Goal: Task Accomplishment & Management: Manage account settings

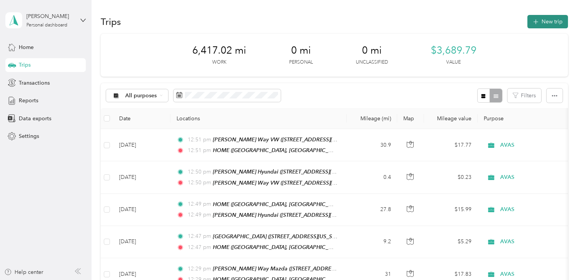
click at [546, 19] on button "New trip" at bounding box center [547, 21] width 41 height 13
click at [546, 19] on div at bounding box center [532, 140] width 581 height 280
click at [550, 22] on button "New trip" at bounding box center [547, 21] width 41 height 13
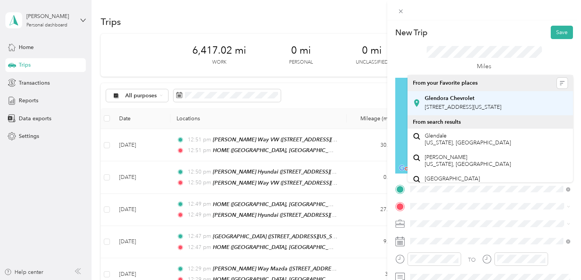
click at [469, 109] on span "[STREET_ADDRESS][US_STATE]" at bounding box center [463, 107] width 77 height 7
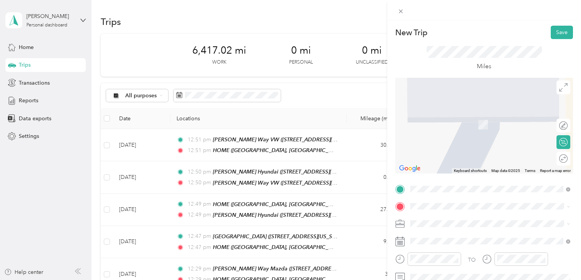
click at [434, 176] on strong "HOME" at bounding box center [433, 179] width 17 height 7
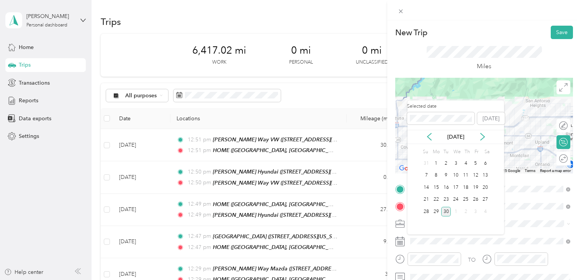
click at [429, 131] on div "[DATE]" at bounding box center [455, 137] width 96 height 14
click at [428, 136] on icon at bounding box center [429, 137] width 4 height 7
click at [454, 198] on div "20" at bounding box center [456, 200] width 10 height 10
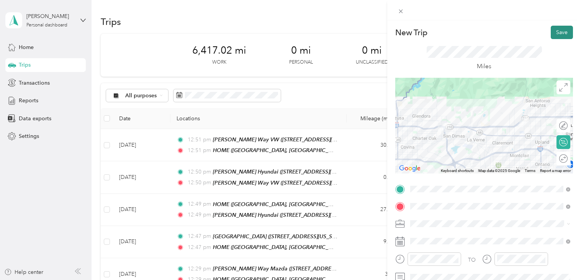
click at [560, 34] on button "Save" at bounding box center [561, 32] width 22 height 13
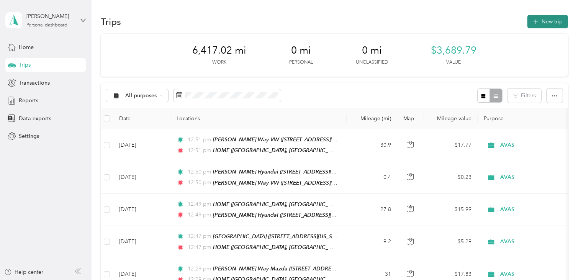
click at [553, 21] on button "New trip" at bounding box center [547, 21] width 41 height 13
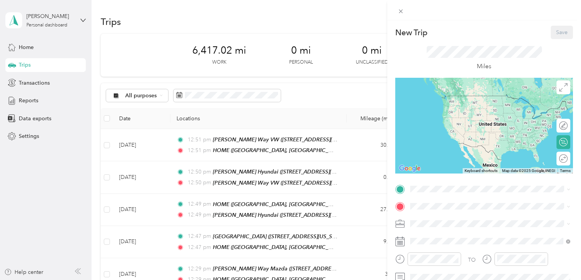
click at [346, 85] on div "New Trip Save This trip cannot be edited because it is either under review, app…" at bounding box center [290, 140] width 581 height 280
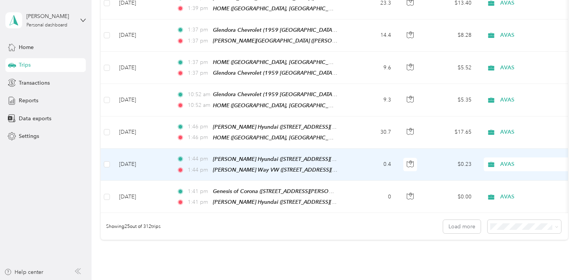
scroll to position [770, 0]
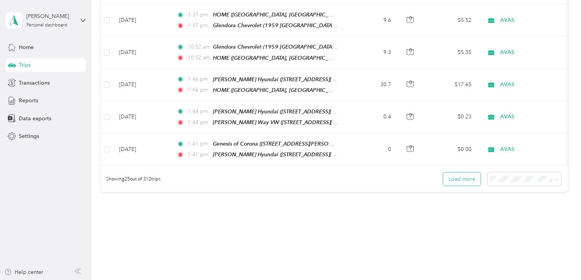
click at [466, 172] on button "Load more" at bounding box center [462, 178] width 38 height 13
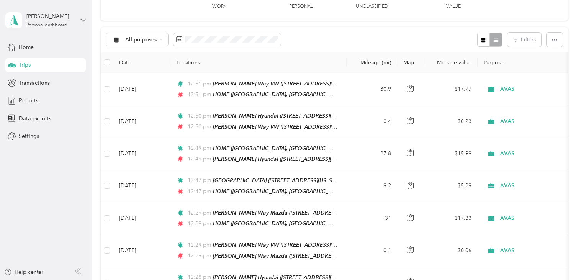
scroll to position [0, 0]
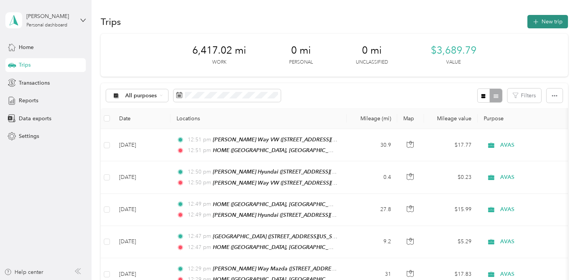
click at [554, 16] on button "New trip" at bounding box center [547, 21] width 41 height 13
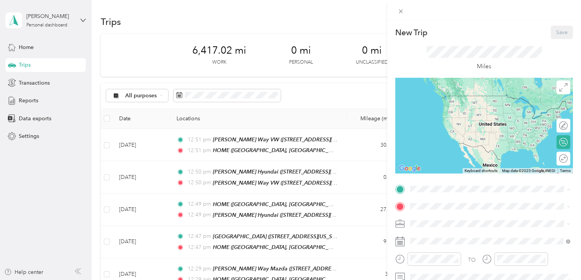
click at [442, 162] on div "HOME" at bounding box center [496, 162] width 143 height 7
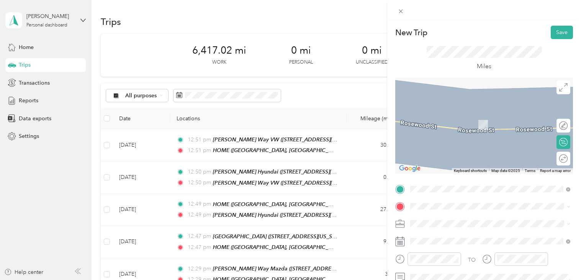
click at [434, 199] on div "TO Add photo" at bounding box center [484, 275] width 178 height 184
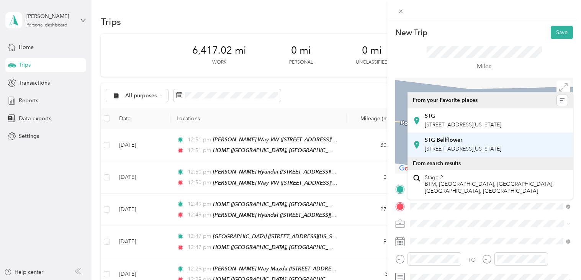
click at [487, 153] on div "STG Bellflower [STREET_ADDRESS][US_STATE]" at bounding box center [463, 145] width 77 height 16
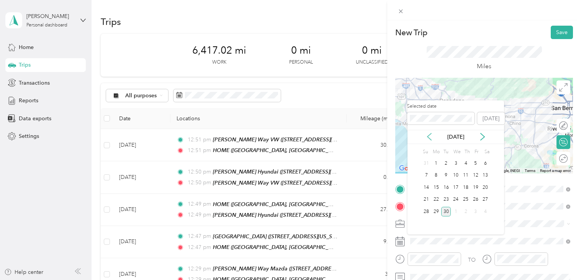
click at [428, 139] on icon at bounding box center [429, 137] width 8 height 8
click at [436, 211] on div "25" at bounding box center [436, 212] width 10 height 10
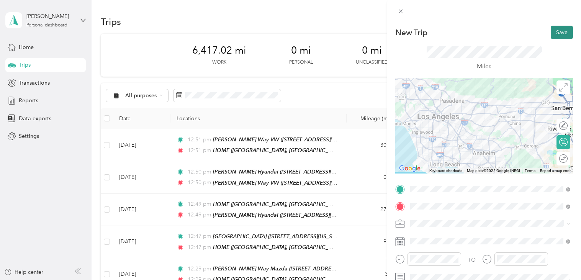
click at [561, 34] on button "Save" at bounding box center [561, 32] width 22 height 13
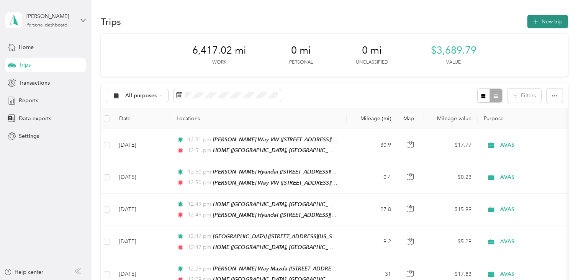
click at [549, 22] on button "New trip" at bounding box center [547, 21] width 41 height 13
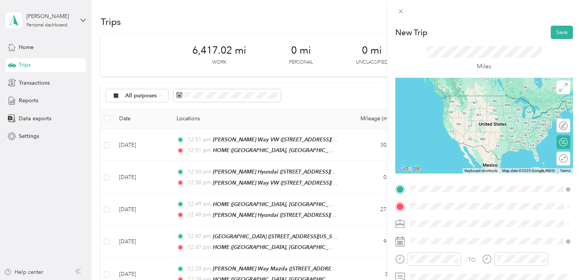
click at [437, 110] on span "[STREET_ADDRESS][US_STATE]" at bounding box center [463, 107] width 77 height 7
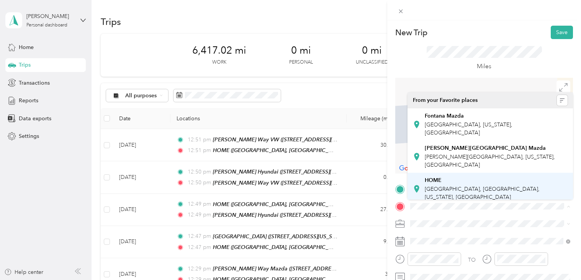
click at [440, 180] on strong "HOME" at bounding box center [433, 180] width 17 height 7
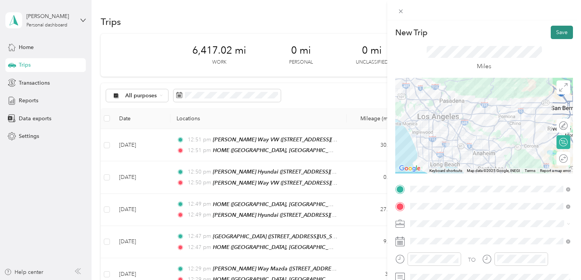
click at [557, 34] on button "Save" at bounding box center [561, 32] width 22 height 13
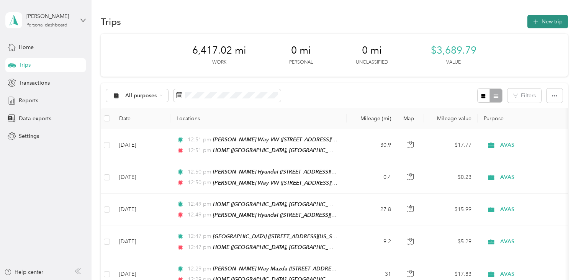
click at [552, 23] on button "New trip" at bounding box center [547, 21] width 41 height 13
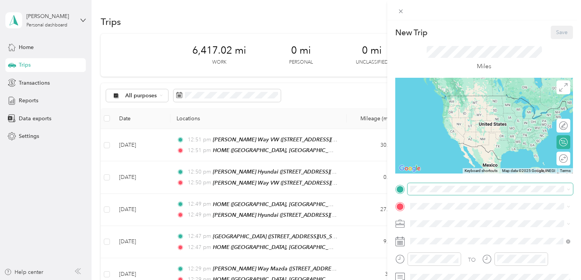
click at [457, 194] on span at bounding box center [489, 189] width 165 height 12
click at [459, 165] on div "HOME" at bounding box center [496, 162] width 143 height 7
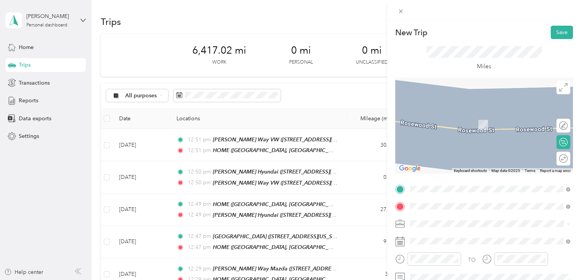
click at [459, 157] on span "[PERSON_NAME][GEOGRAPHIC_DATA], [US_STATE], [GEOGRAPHIC_DATA]" at bounding box center [490, 160] width 130 height 15
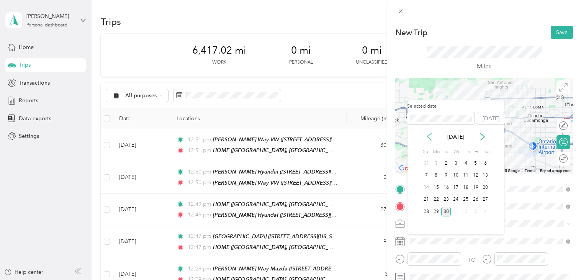
click at [430, 138] on icon at bounding box center [429, 137] width 8 height 8
click at [445, 211] on div "26" at bounding box center [446, 212] width 10 height 10
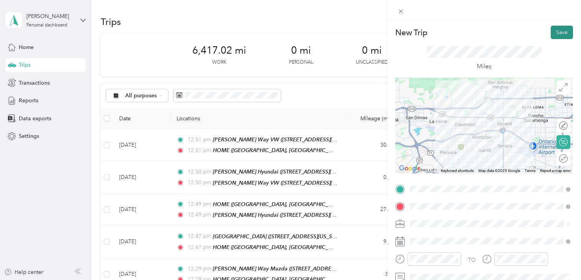
click at [560, 34] on button "Save" at bounding box center [561, 32] width 22 height 13
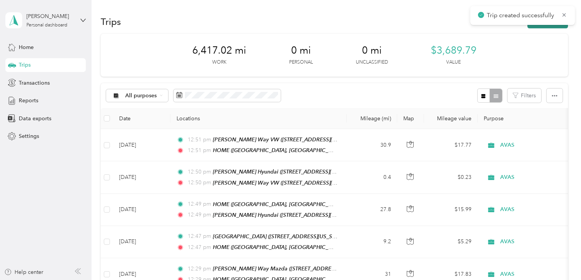
click at [546, 27] on button "New trip" at bounding box center [547, 21] width 41 height 13
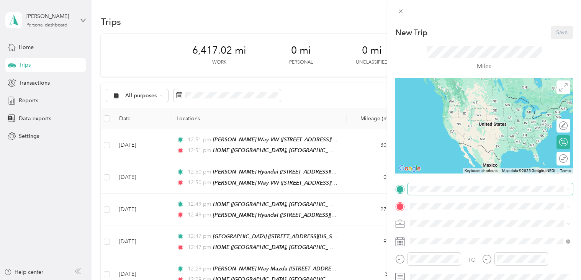
click at [429, 183] on span at bounding box center [489, 189] width 165 height 12
click at [486, 132] on div "West Coast Auto" at bounding box center [496, 130] width 143 height 7
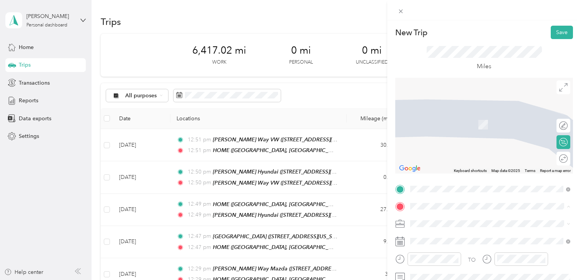
click at [457, 157] on span "[PERSON_NAME][GEOGRAPHIC_DATA], [US_STATE], [GEOGRAPHIC_DATA]" at bounding box center [490, 160] width 130 height 15
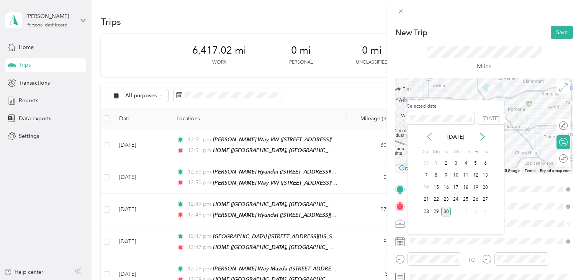
click at [429, 137] on icon at bounding box center [429, 137] width 8 height 8
click at [444, 213] on div "26" at bounding box center [446, 212] width 10 height 10
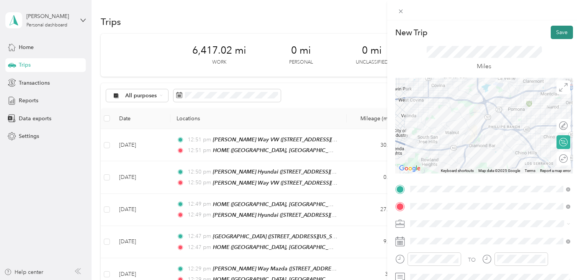
click at [557, 33] on button "Save" at bounding box center [561, 32] width 22 height 13
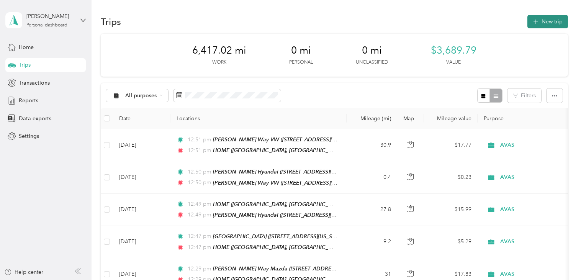
click at [540, 22] on icon "button" at bounding box center [535, 22] width 9 height 9
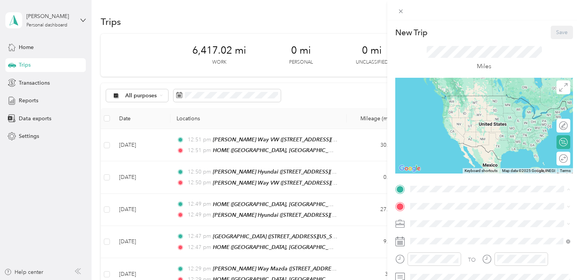
click at [336, 106] on div "New Trip Save This trip cannot be edited because it is either under review, app…" at bounding box center [290, 140] width 581 height 280
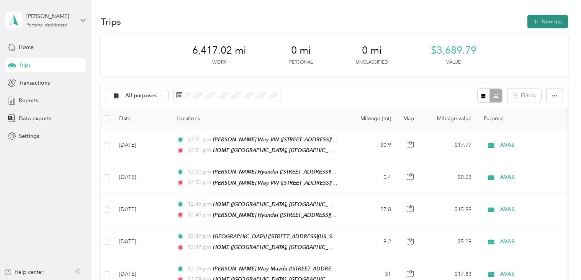
click at [547, 24] on button "New trip" at bounding box center [547, 21] width 41 height 13
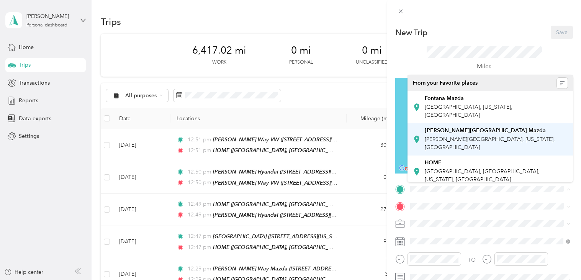
click at [495, 129] on div "[PERSON_NAME][GEOGRAPHIC_DATA] Mazda" at bounding box center [496, 130] width 143 height 7
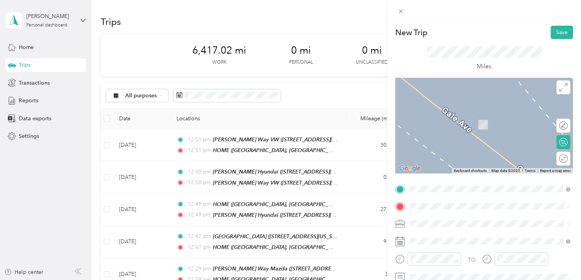
click at [446, 178] on div "HOME" at bounding box center [496, 180] width 143 height 7
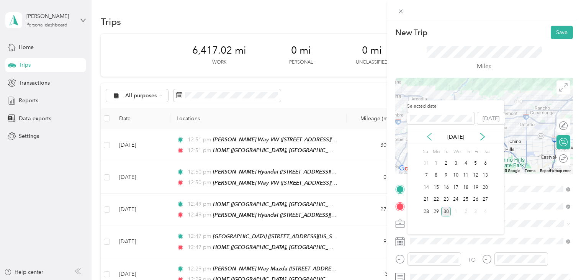
click at [429, 138] on icon at bounding box center [429, 137] width 4 height 7
click at [443, 212] on div "26" at bounding box center [446, 212] width 10 height 10
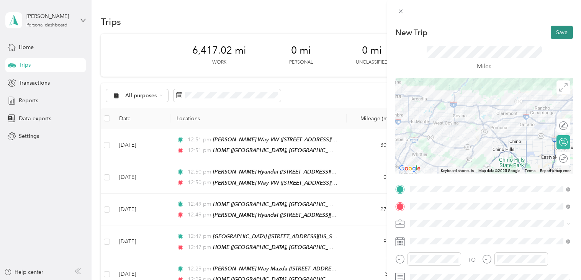
click at [560, 32] on button "Save" at bounding box center [561, 32] width 22 height 13
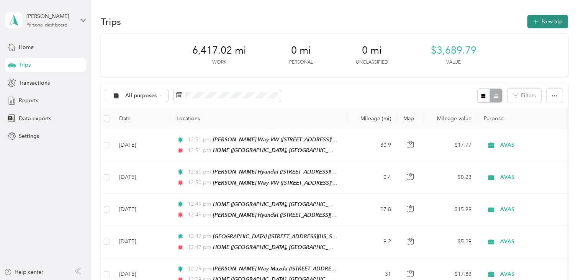
click at [558, 23] on button "New trip" at bounding box center [547, 21] width 41 height 13
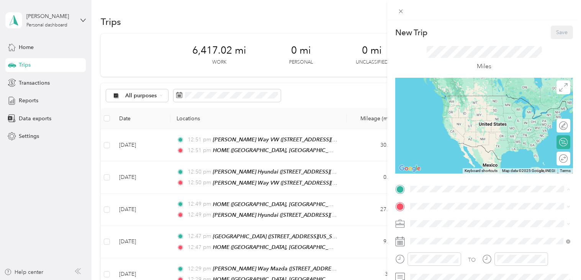
click at [436, 173] on span "[GEOGRAPHIC_DATA], [GEOGRAPHIC_DATA], [US_STATE], [GEOGRAPHIC_DATA]" at bounding box center [482, 175] width 115 height 15
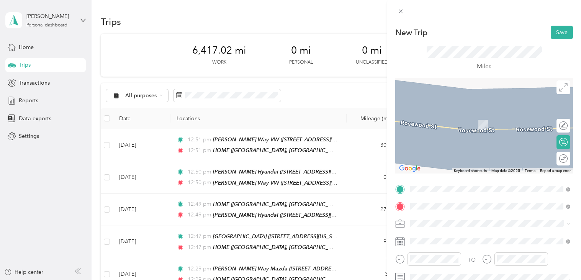
click at [482, 119] on div "[PERSON_NAME] Chevrolet" at bounding box center [496, 116] width 143 height 7
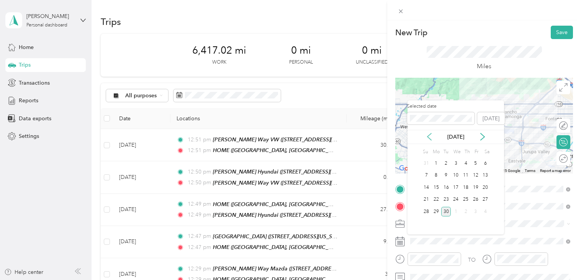
click at [428, 136] on icon at bounding box center [429, 137] width 4 height 7
click at [457, 211] on div "27" at bounding box center [456, 212] width 10 height 10
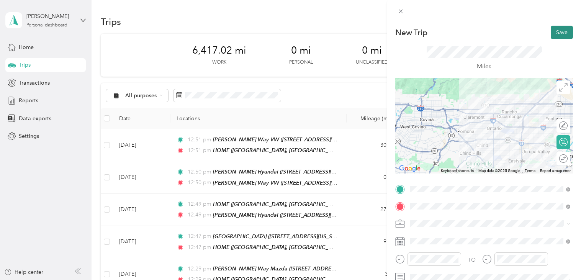
click at [560, 31] on button "Save" at bounding box center [561, 32] width 22 height 13
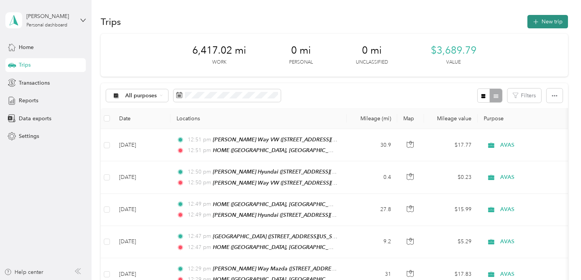
click at [558, 24] on button "New trip" at bounding box center [547, 21] width 41 height 13
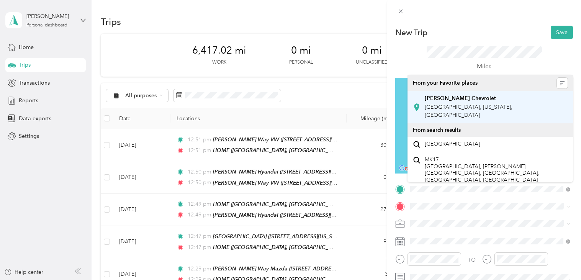
click at [454, 105] on span "[GEOGRAPHIC_DATA], [US_STATE], [GEOGRAPHIC_DATA]" at bounding box center [469, 111] width 88 height 15
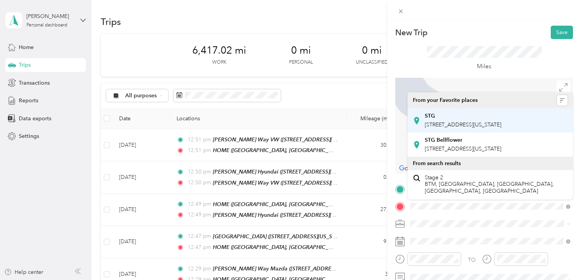
click at [465, 124] on span "[STREET_ADDRESS][US_STATE]" at bounding box center [463, 124] width 77 height 7
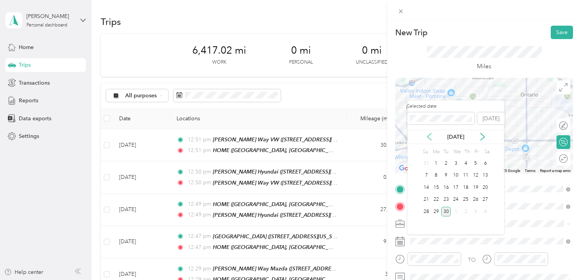
click at [430, 137] on icon at bounding box center [429, 137] width 8 height 8
click at [456, 211] on div "27" at bounding box center [456, 212] width 10 height 10
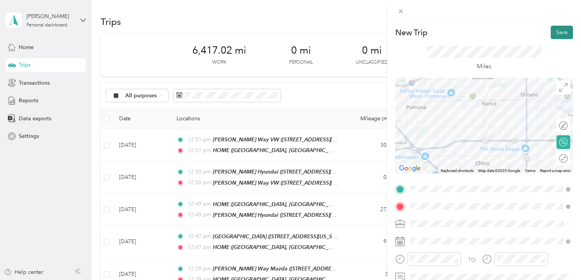
click at [568, 32] on button "Save" at bounding box center [561, 32] width 22 height 13
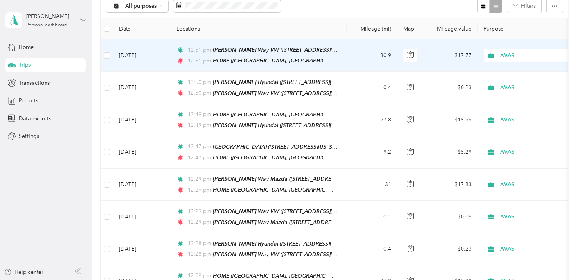
scroll to position [21, 0]
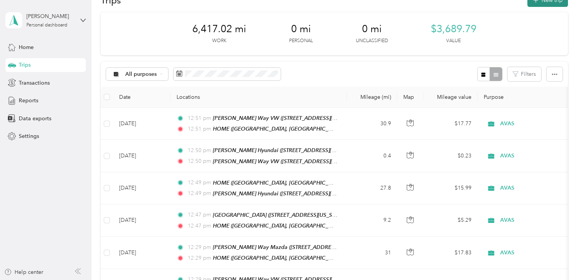
click at [551, 5] on button "New trip" at bounding box center [547, -1] width 41 height 13
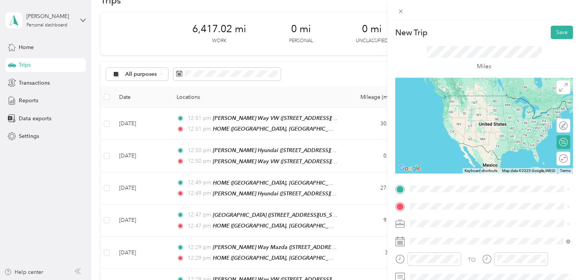
click at [465, 108] on span "[STREET_ADDRESS][US_STATE]" at bounding box center [463, 107] width 77 height 7
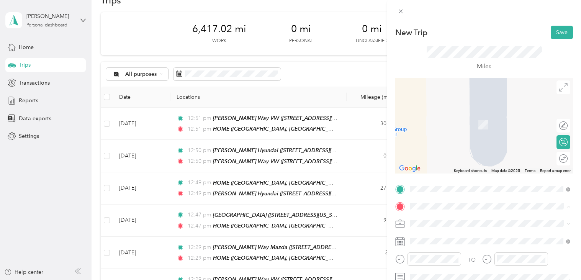
click at [433, 191] on span "[GEOGRAPHIC_DATA], [GEOGRAPHIC_DATA], [US_STATE], [GEOGRAPHIC_DATA]" at bounding box center [482, 193] width 115 height 15
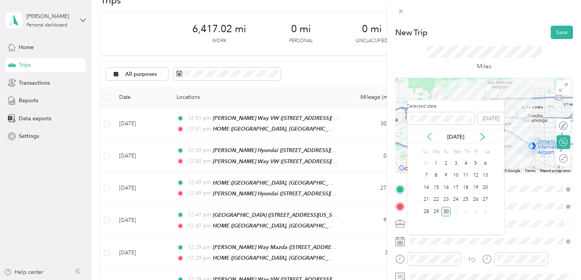
click at [427, 139] on icon at bounding box center [429, 137] width 8 height 8
click at [456, 211] on div "27" at bounding box center [456, 212] width 10 height 10
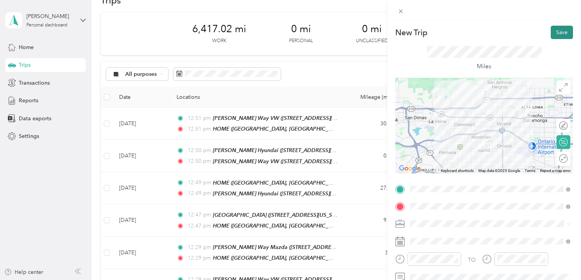
click at [563, 30] on button "Save" at bounding box center [561, 32] width 22 height 13
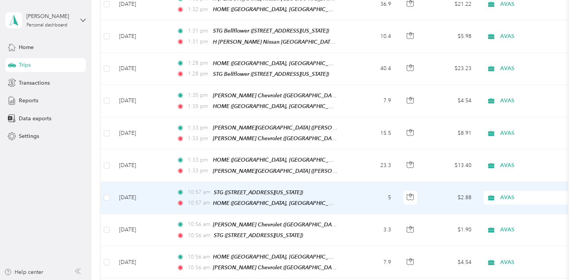
scroll to position [0, 0]
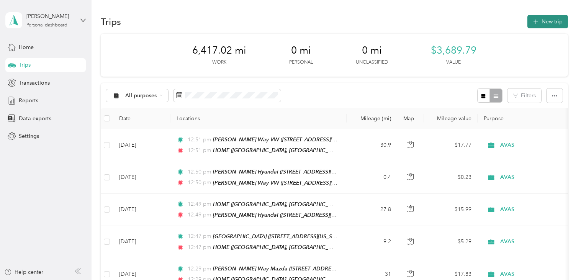
click at [555, 20] on button "New trip" at bounding box center [547, 21] width 41 height 13
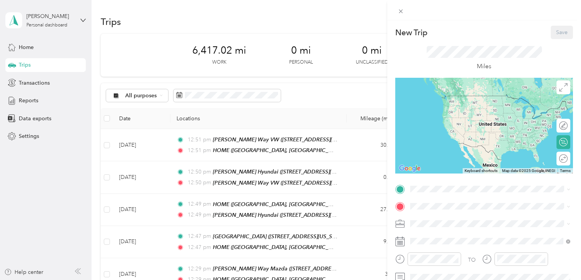
click at [336, 94] on div "New Trip Save This trip cannot be edited because it is either under review, app…" at bounding box center [290, 140] width 581 height 280
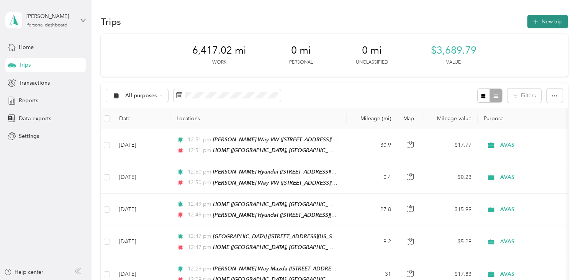
click at [557, 18] on button "New trip" at bounding box center [547, 21] width 41 height 13
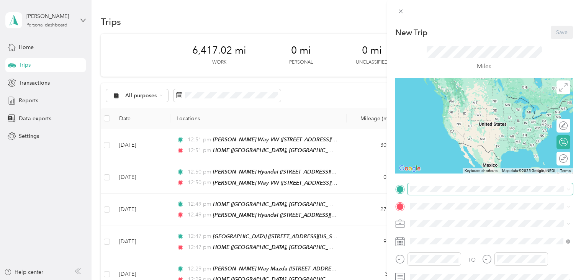
click at [416, 193] on span at bounding box center [489, 189] width 165 height 12
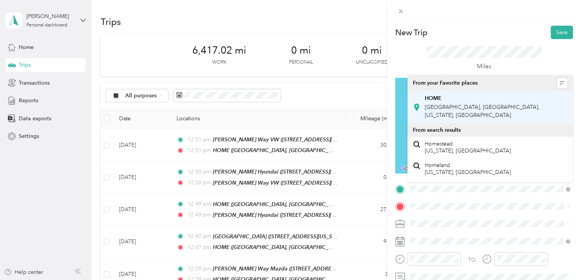
click at [521, 106] on span "[GEOGRAPHIC_DATA], [GEOGRAPHIC_DATA], [US_STATE], [GEOGRAPHIC_DATA]" at bounding box center [482, 111] width 115 height 15
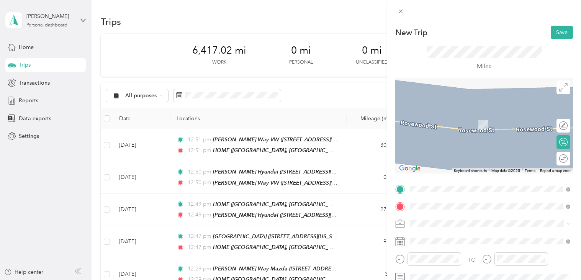
click at [498, 146] on span "[STREET_ADDRESS][PERSON_NAME][US_STATE]" at bounding box center [484, 148] width 119 height 7
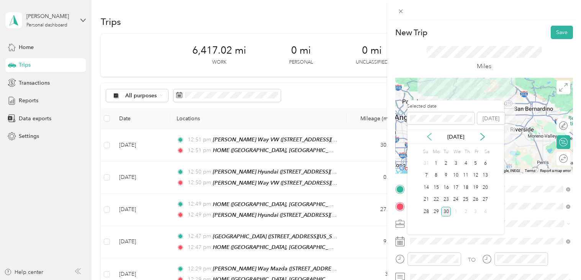
click at [426, 136] on icon at bounding box center [429, 137] width 8 height 8
click at [467, 211] on div "28" at bounding box center [465, 212] width 10 height 10
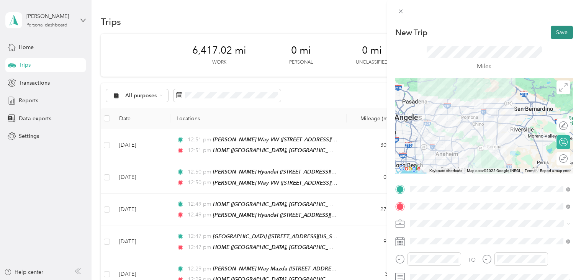
click at [555, 32] on button "Save" at bounding box center [561, 32] width 22 height 13
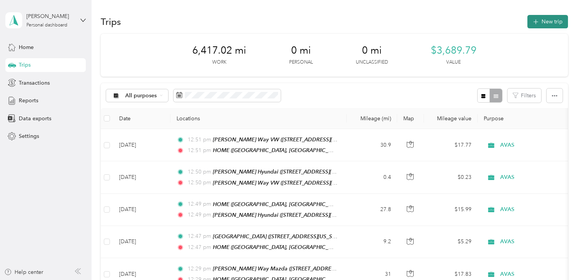
click at [554, 22] on button "New trip" at bounding box center [547, 21] width 41 height 13
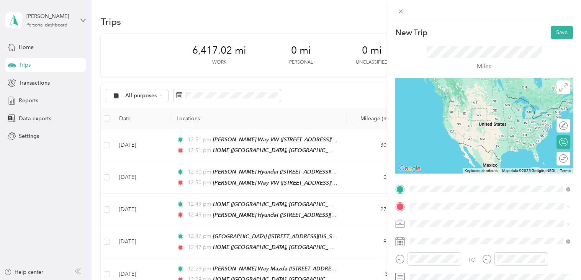
click at [501, 125] on div "[PERSON_NAME] Hyundai" at bounding box center [484, 122] width 119 height 7
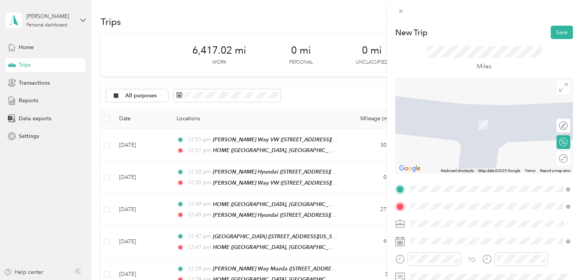
click at [486, 170] on span "[STREET_ADDRESS][PERSON_NAME][US_STATE]" at bounding box center [484, 173] width 119 height 7
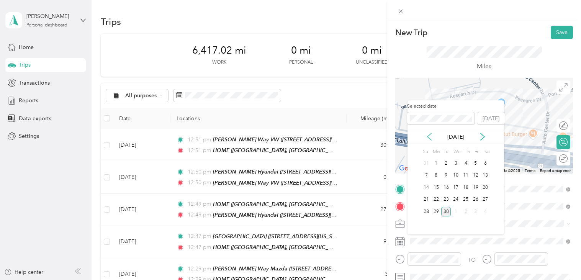
click at [428, 139] on icon at bounding box center [429, 137] width 8 height 8
click at [462, 209] on div "28" at bounding box center [465, 212] width 10 height 10
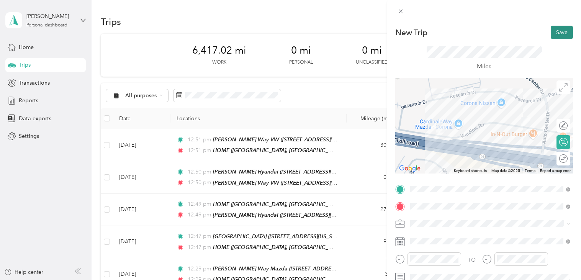
click at [558, 33] on button "Save" at bounding box center [561, 32] width 22 height 13
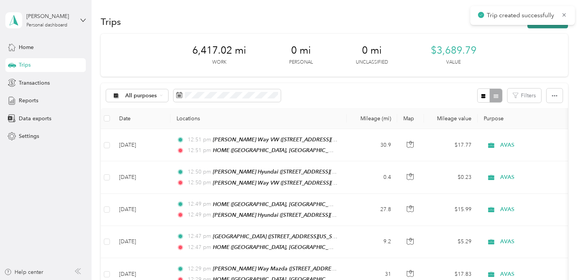
click at [556, 25] on button "New trip" at bounding box center [547, 21] width 41 height 13
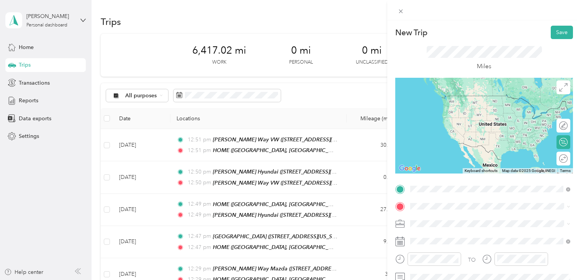
click at [450, 158] on div "[PERSON_NAME] Way VW [STREET_ADDRESS][PERSON_NAME][US_STATE]" at bounding box center [484, 151] width 119 height 16
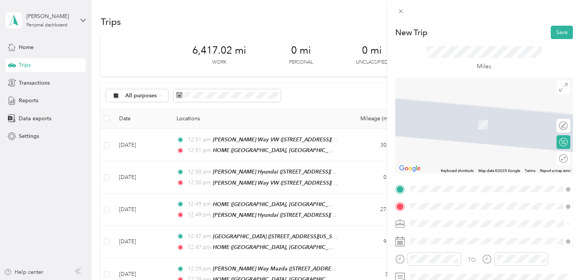
click at [443, 126] on span "[GEOGRAPHIC_DATA], [GEOGRAPHIC_DATA], [US_STATE], [GEOGRAPHIC_DATA]" at bounding box center [482, 128] width 115 height 15
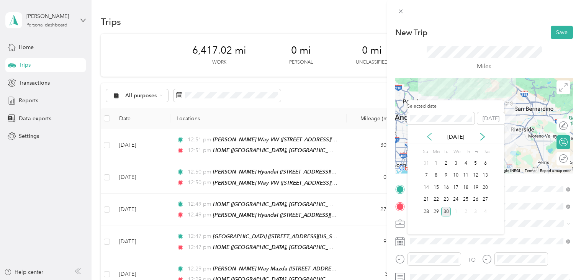
click at [429, 137] on icon at bounding box center [429, 137] width 8 height 8
click at [468, 211] on div "28" at bounding box center [465, 212] width 10 height 10
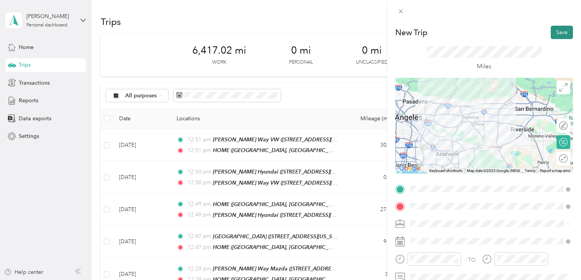
click at [562, 36] on button "Save" at bounding box center [561, 32] width 22 height 13
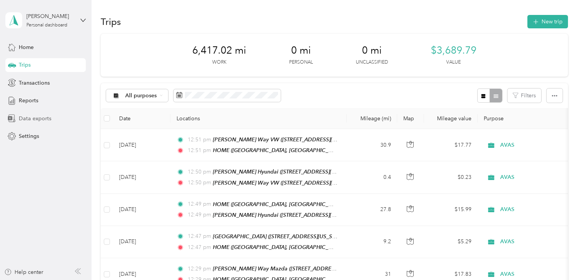
click at [34, 119] on span "Data exports" at bounding box center [35, 118] width 33 height 8
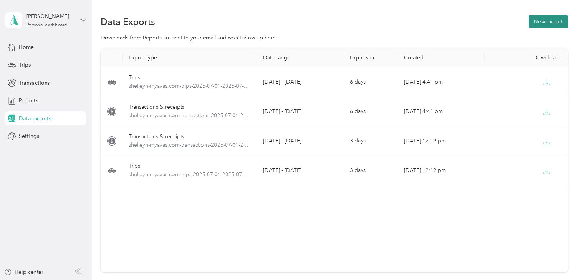
click at [543, 20] on button "New export" at bounding box center [547, 21] width 39 height 13
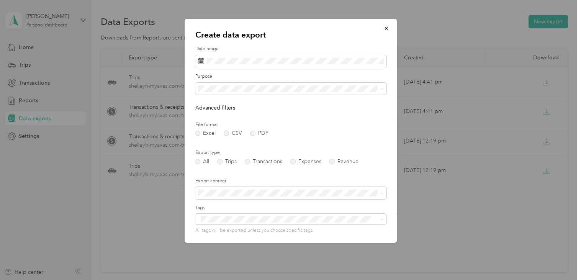
click at [343, 69] on form "Date range Purpose Advanced filters File format Excel CSV PDF Export type All T…" at bounding box center [290, 166] width 191 height 240
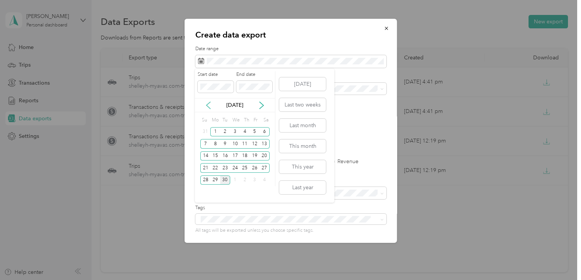
click at [208, 102] on icon at bounding box center [208, 105] width 8 height 8
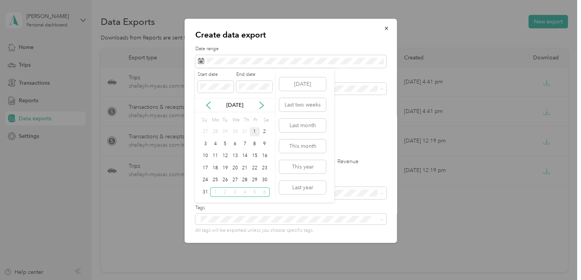
click at [256, 128] on div "1" at bounding box center [255, 132] width 10 height 10
click at [204, 193] on div "31" at bounding box center [205, 192] width 10 height 10
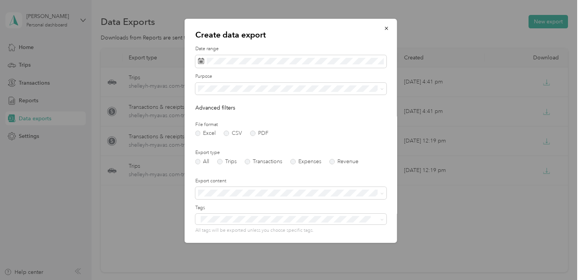
click at [251, 139] on form "Date range Purpose Advanced filters File format Excel CSV PDF Export type All T…" at bounding box center [290, 166] width 191 height 240
click at [251, 134] on label "PDF" at bounding box center [259, 133] width 18 height 5
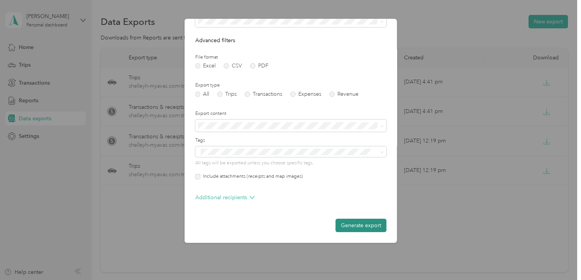
click at [356, 222] on button "Generate export" at bounding box center [360, 225] width 51 height 13
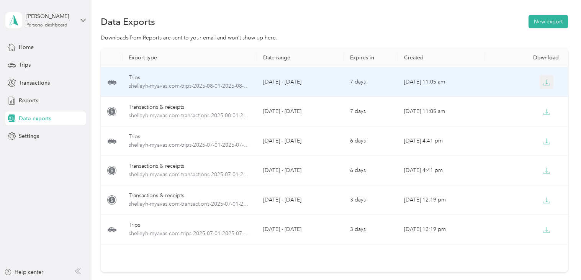
click at [540, 82] on button "button" at bounding box center [546, 82] width 14 height 14
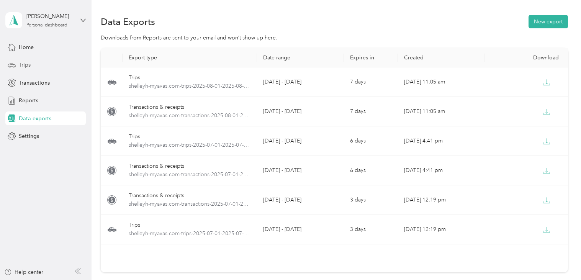
click at [26, 66] on span "Trips" at bounding box center [25, 65] width 12 height 8
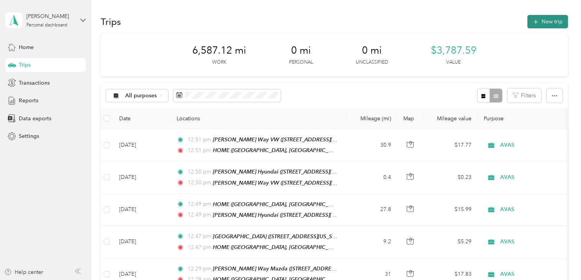
click at [547, 24] on button "New trip" at bounding box center [547, 21] width 41 height 13
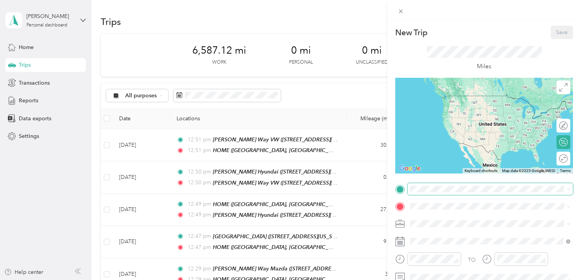
click at [428, 193] on span at bounding box center [489, 189] width 165 height 12
click at [459, 134] on span "[STREET_ADDRESS][US_STATE]" at bounding box center [463, 131] width 77 height 7
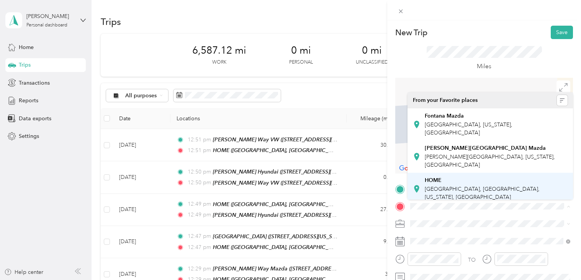
click at [436, 188] on span "[GEOGRAPHIC_DATA], [GEOGRAPHIC_DATA], [US_STATE], [GEOGRAPHIC_DATA]" at bounding box center [482, 193] width 115 height 15
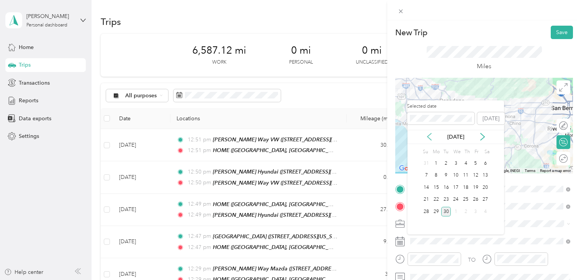
click at [430, 139] on icon at bounding box center [429, 137] width 4 height 7
click at [438, 211] on div "25" at bounding box center [436, 212] width 10 height 10
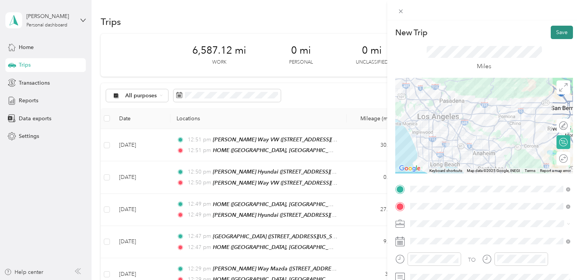
click at [562, 30] on button "Save" at bounding box center [561, 32] width 22 height 13
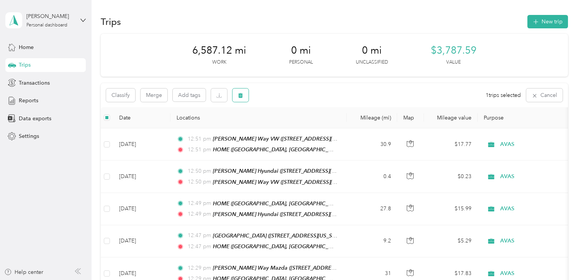
click at [242, 95] on icon "button" at bounding box center [240, 95] width 5 height 5
click at [295, 124] on button "Yes" at bounding box center [297, 127] width 15 height 12
click at [30, 119] on span "Data exports" at bounding box center [35, 118] width 33 height 8
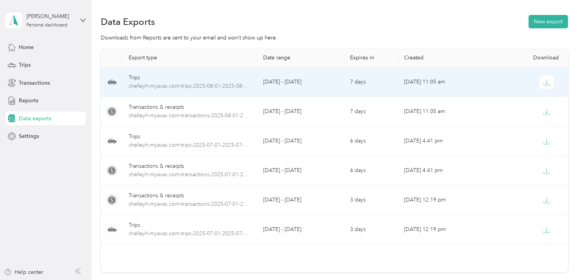
click at [493, 87] on div at bounding box center [528, 82] width 75 height 14
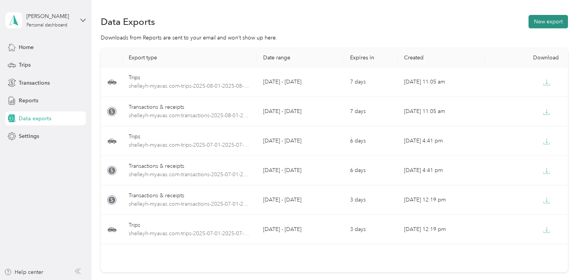
click at [555, 25] on button "New export" at bounding box center [547, 21] width 39 height 13
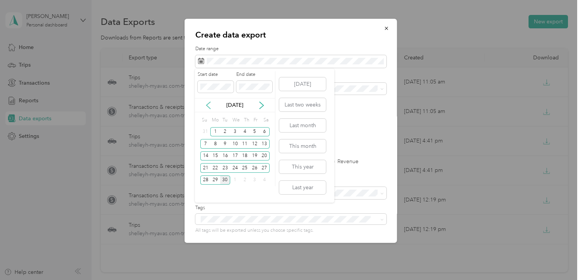
click at [211, 107] on icon at bounding box center [208, 105] width 8 height 8
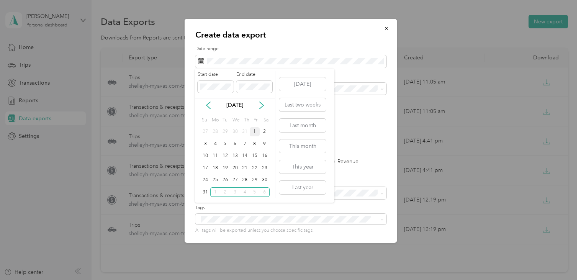
click at [253, 135] on div "1" at bounding box center [255, 132] width 10 height 10
click at [203, 191] on div "31" at bounding box center [205, 192] width 10 height 10
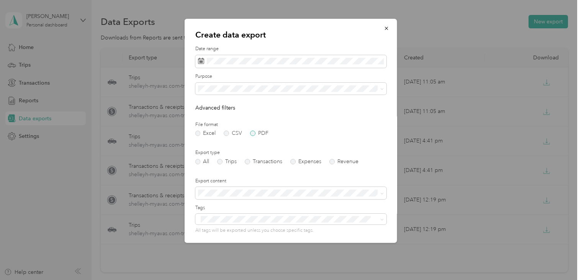
click at [253, 133] on label "PDF" at bounding box center [259, 133] width 18 height 5
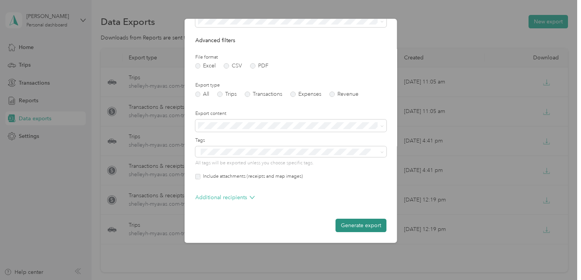
click at [367, 225] on button "Generate export" at bounding box center [360, 225] width 51 height 13
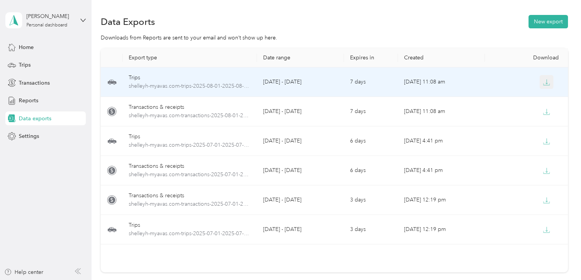
click at [544, 78] on button "button" at bounding box center [546, 82] width 14 height 14
